Goal: Find specific page/section: Find specific page/section

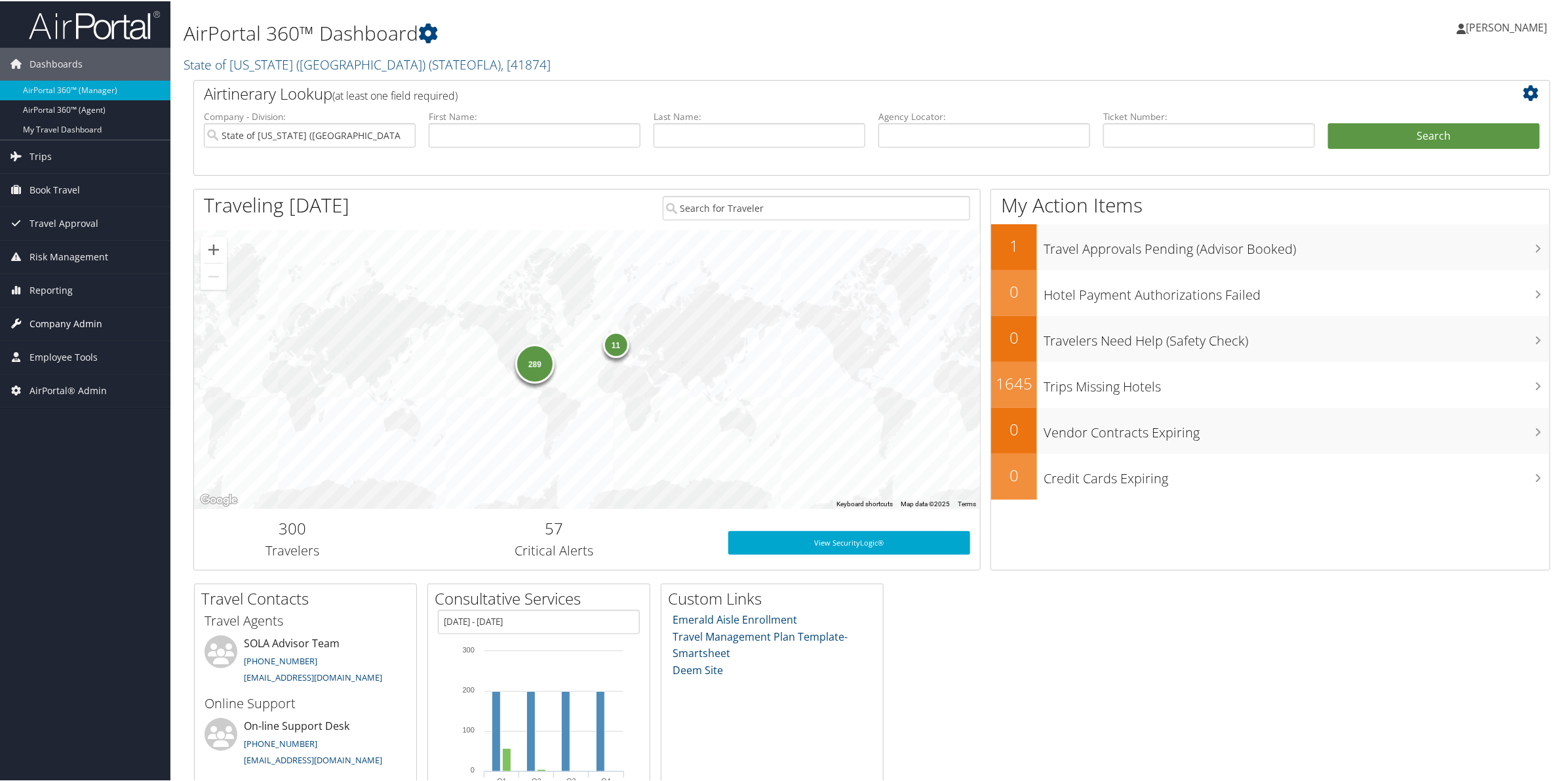
click at [69, 316] on span "Company Admin" at bounding box center [66, 323] width 73 height 33
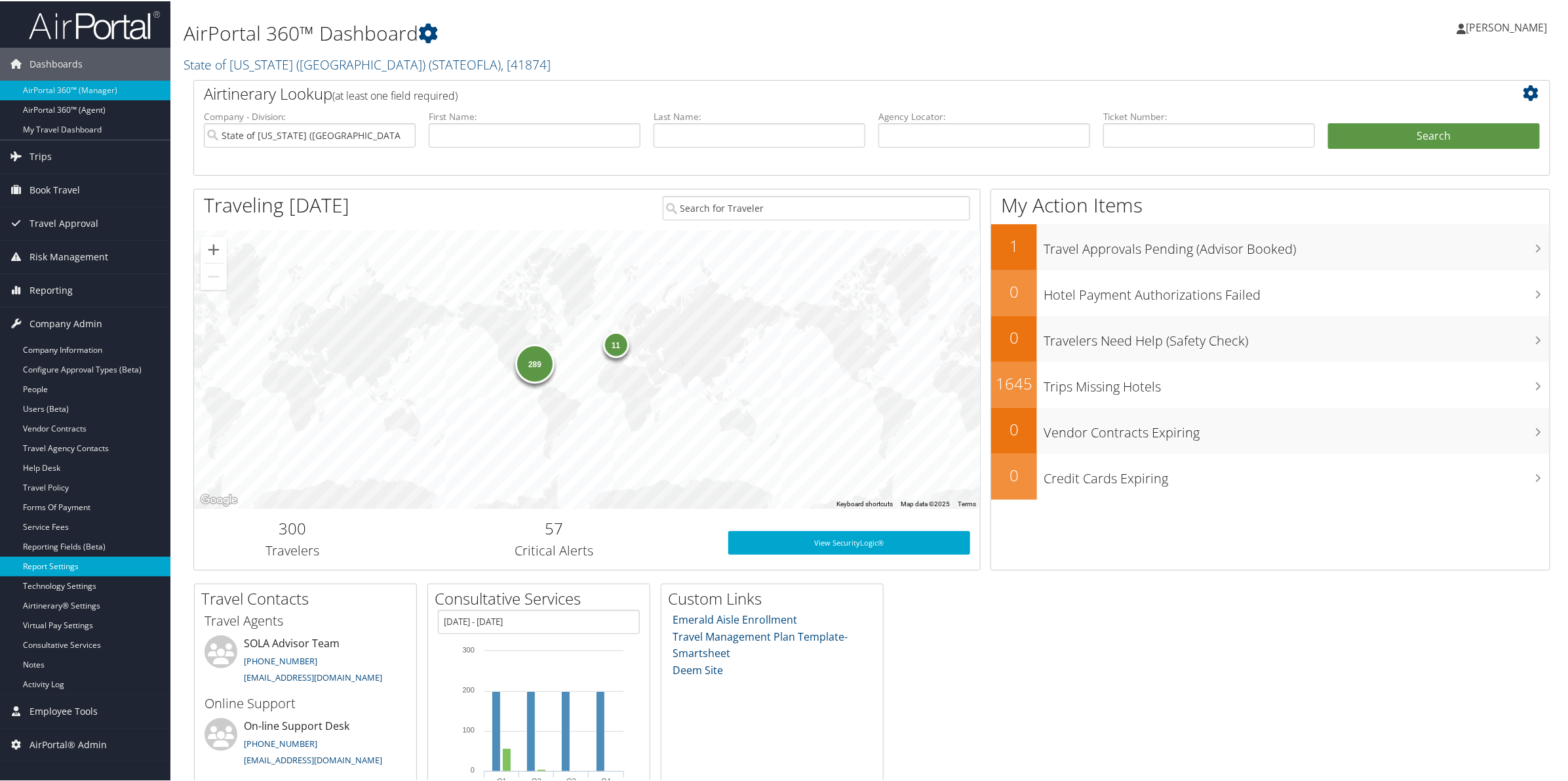
click at [73, 566] on link "Report Settings" at bounding box center [85, 565] width 171 height 19
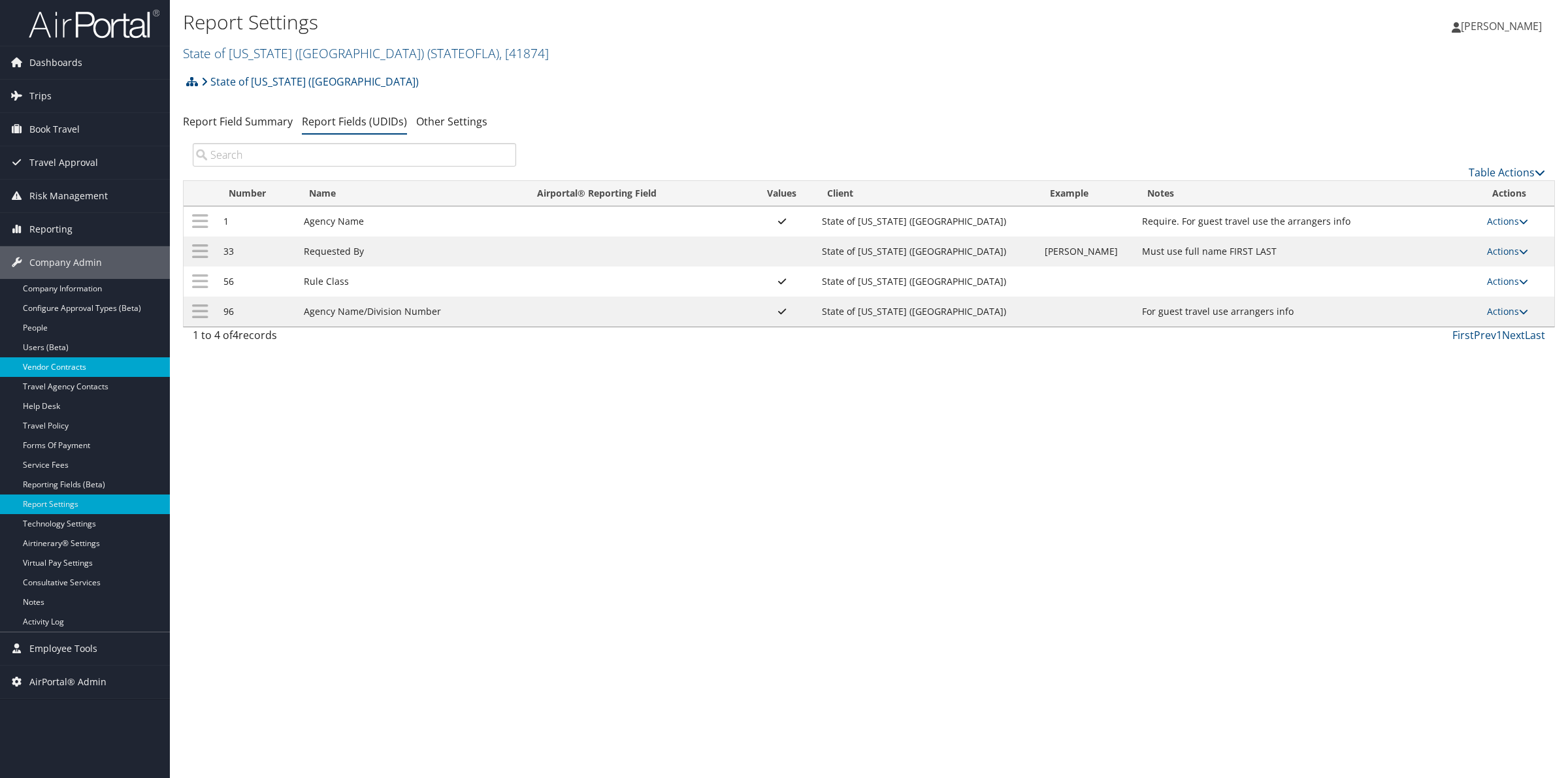
click at [60, 367] on link "Vendor Contracts" at bounding box center [85, 367] width 170 height 19
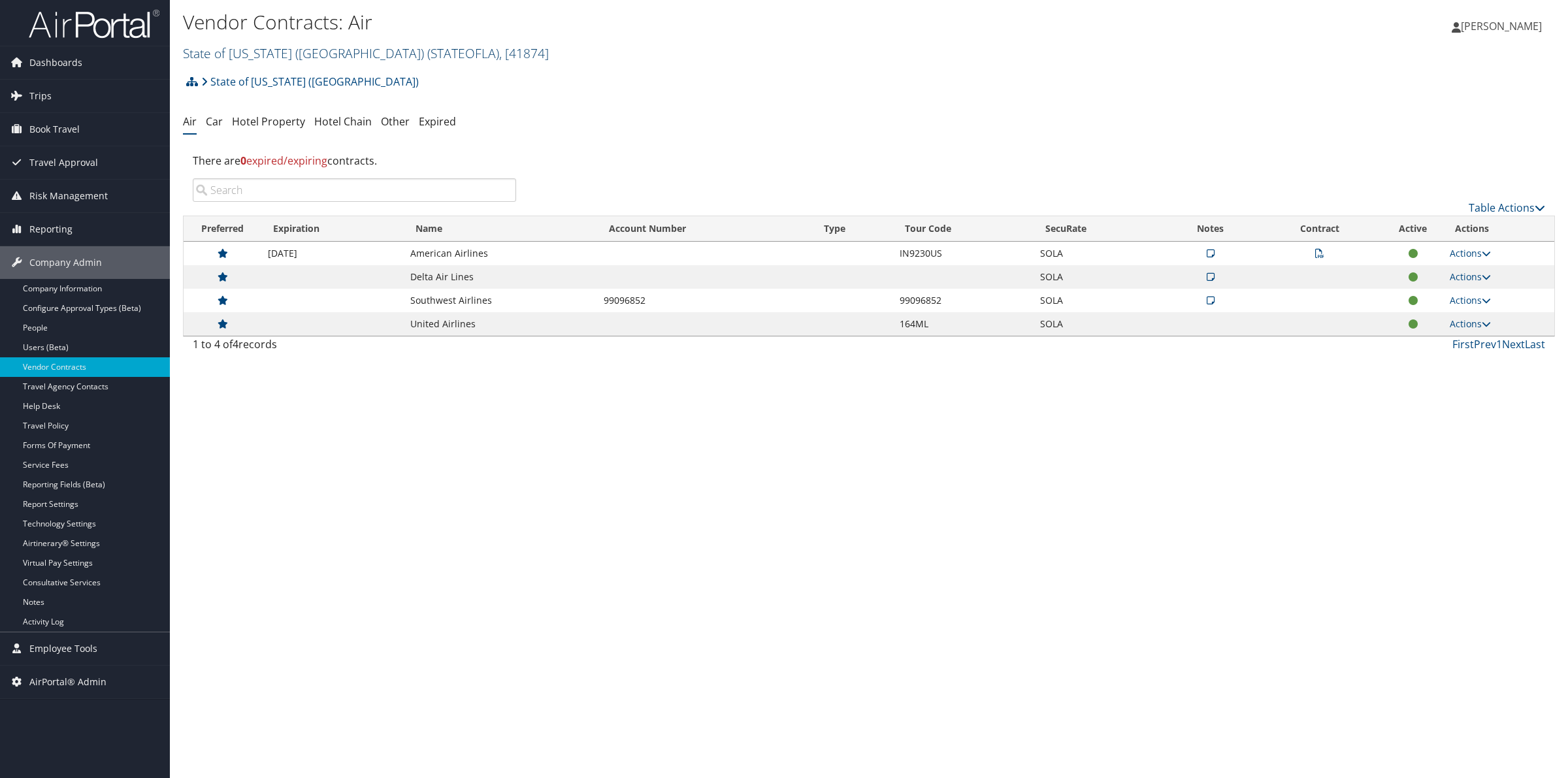
click at [427, 59] on span "( STATEOFLA )" at bounding box center [463, 53] width 72 height 18
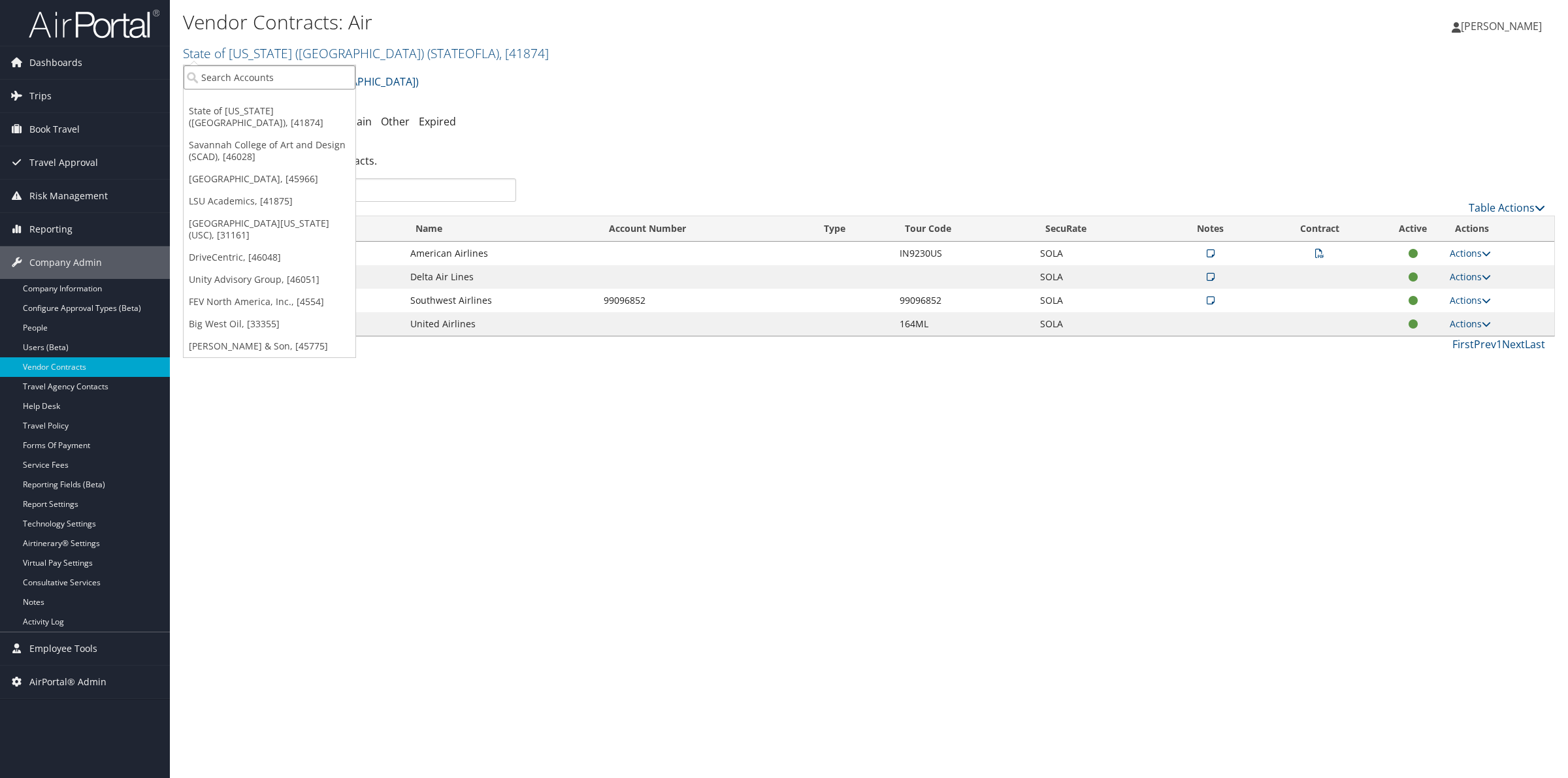
click at [281, 70] on input "search" at bounding box center [269, 78] width 172 height 24
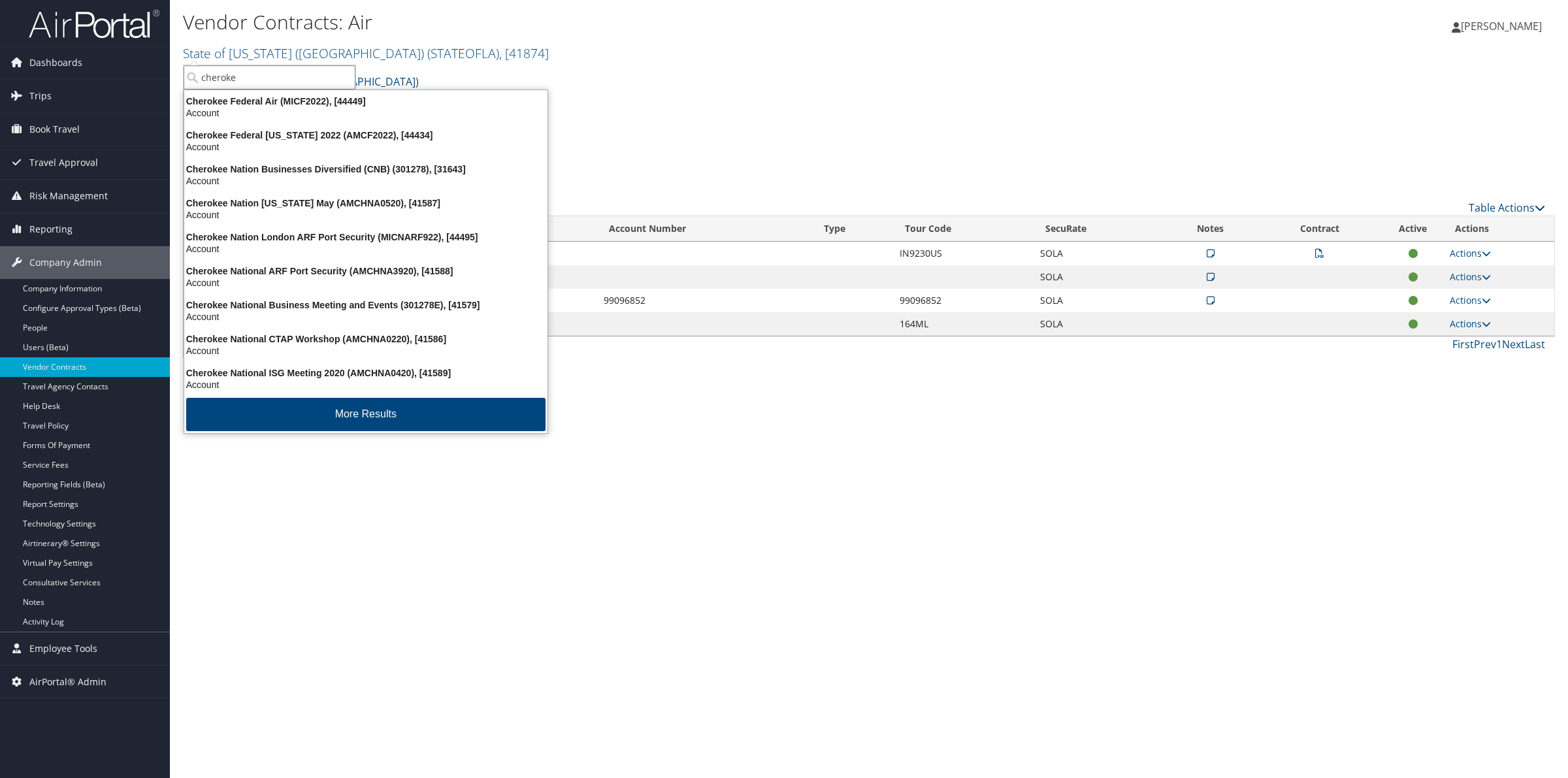
type input "cherokee"
click at [284, 171] on div "Cherokee Nation Businesses Diversified (CNB) (301278), [31643]" at bounding box center [366, 169] width 379 height 11
